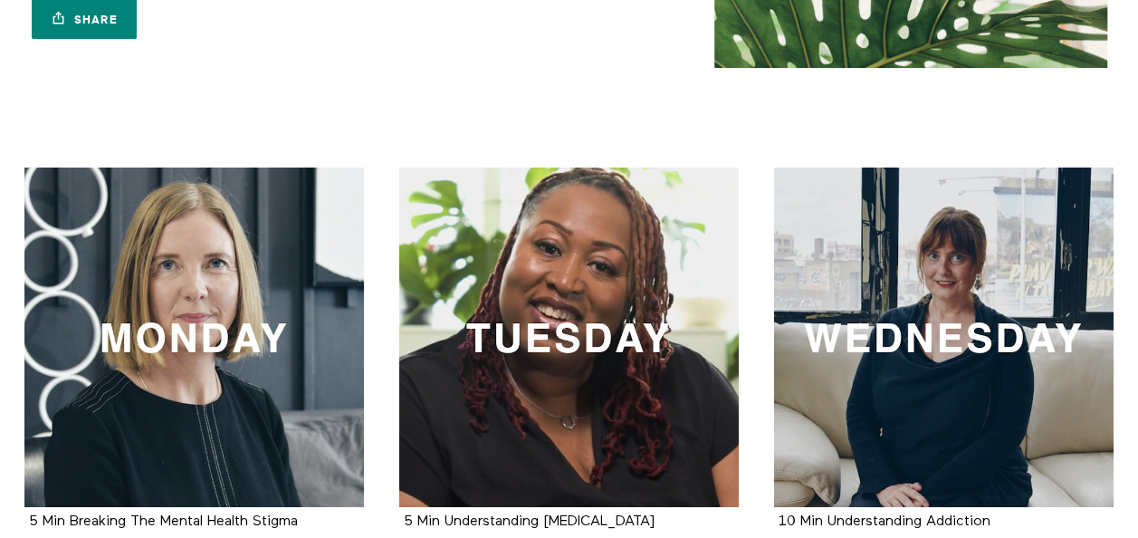
scroll to position [301, 0]
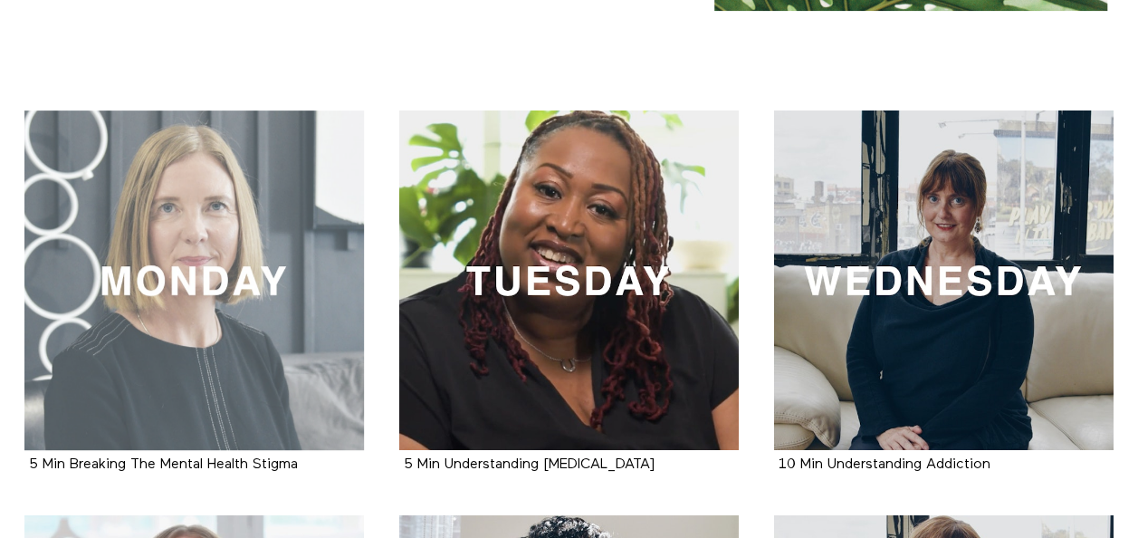
click at [220, 290] on div at bounding box center [193, 279] width 339 height 339
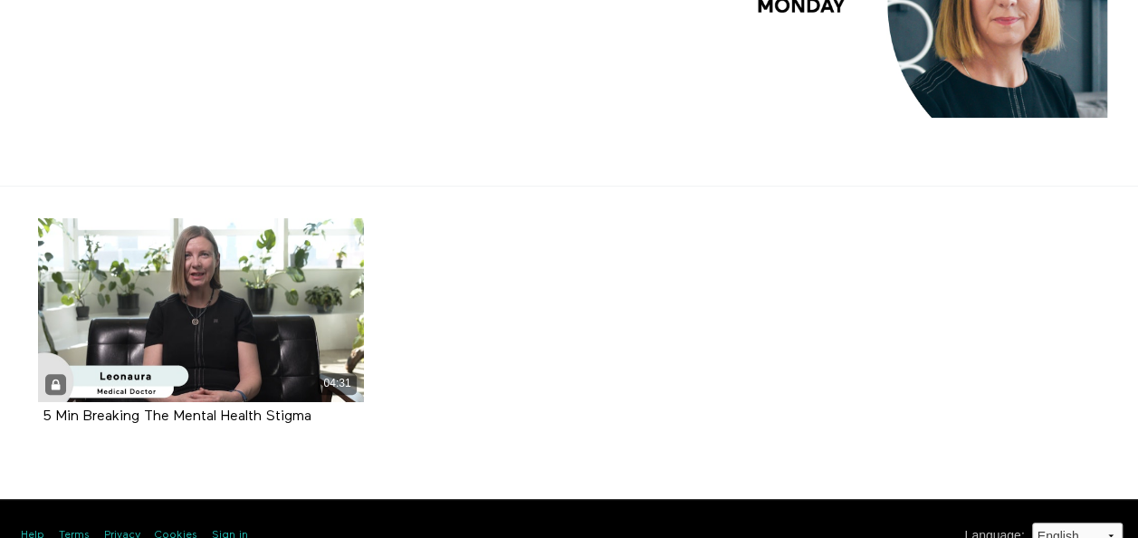
scroll to position [196, 0]
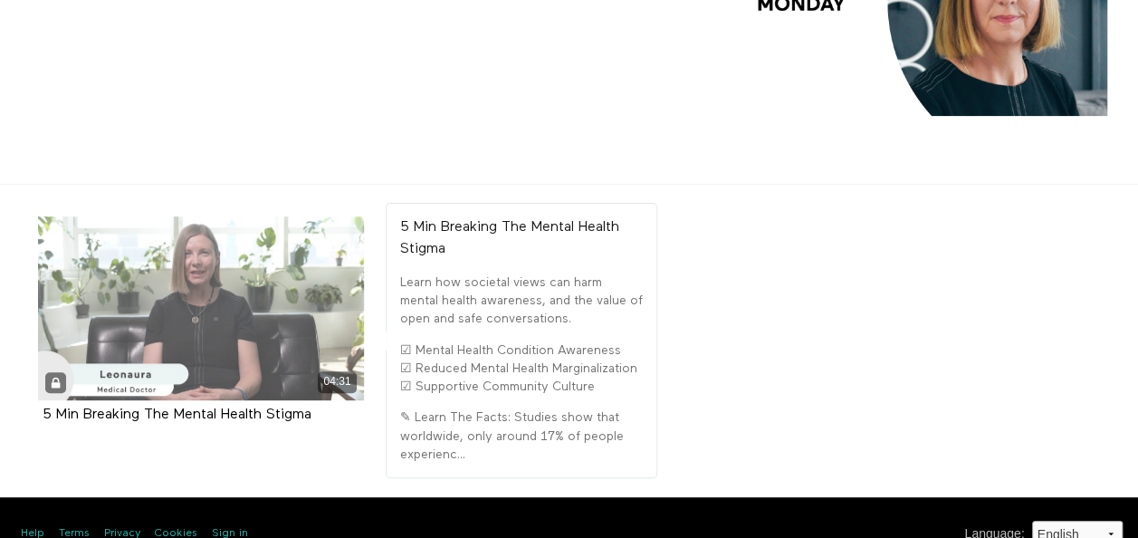
click at [223, 290] on div "04:31" at bounding box center [201, 308] width 326 height 184
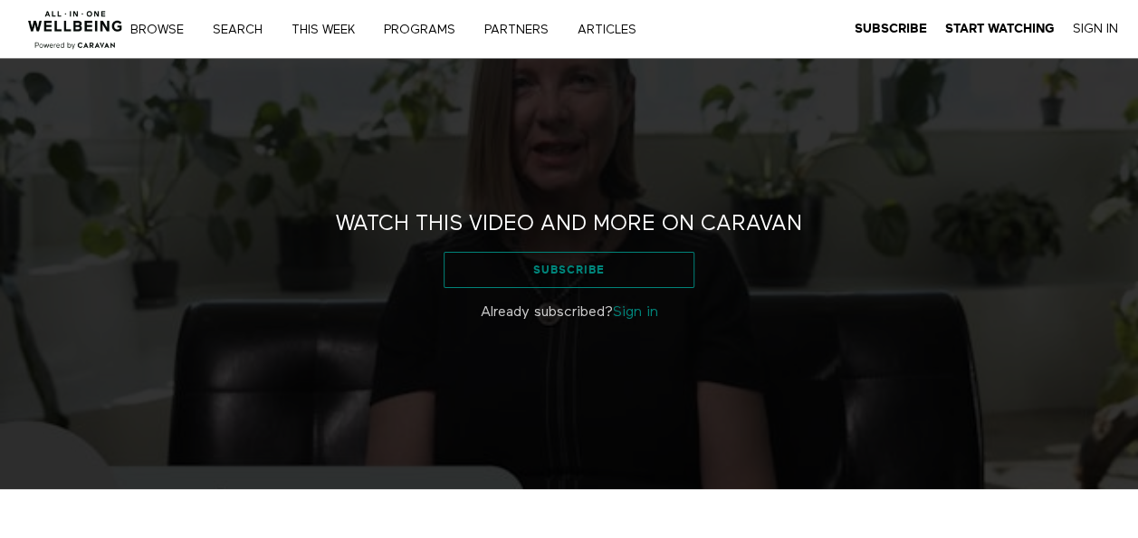
click at [603, 264] on link "Subscribe" at bounding box center [570, 270] width 252 height 36
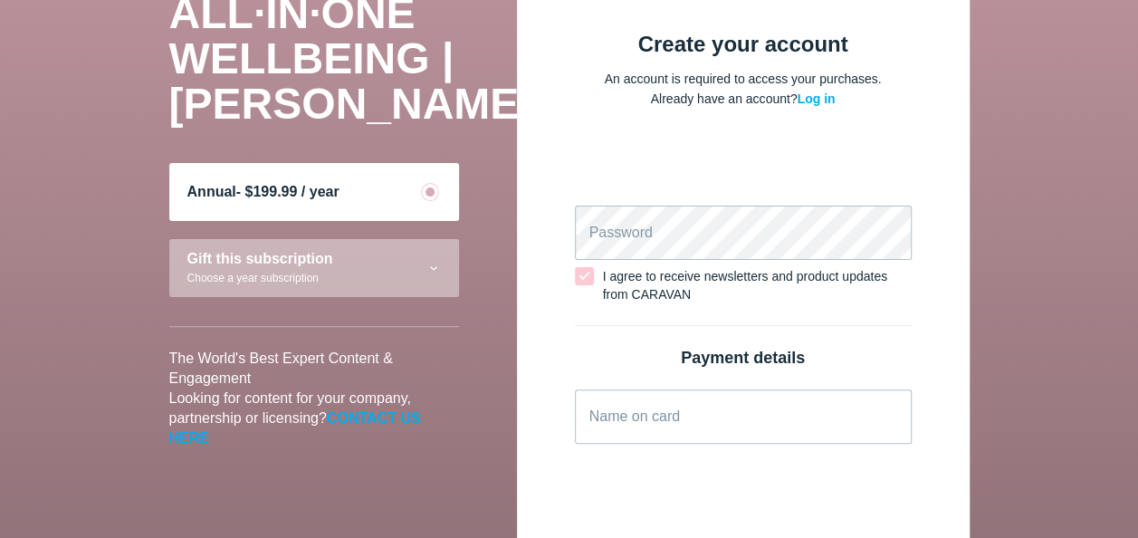
scroll to position [125, 0]
